Goal: Navigation & Orientation: Find specific page/section

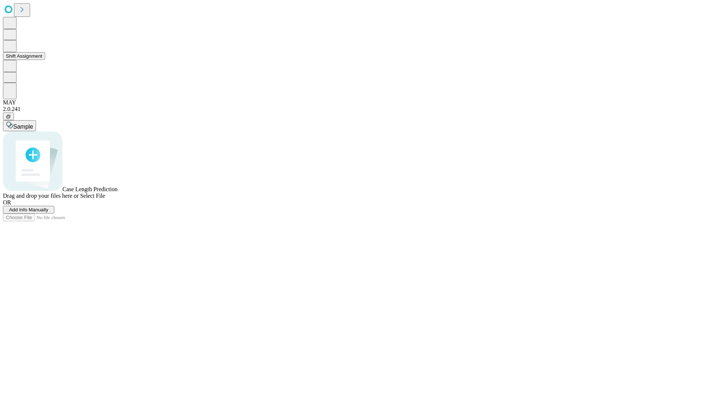
click at [45, 60] on button "Shift Assignment" at bounding box center [24, 56] width 42 height 8
